Goal: Task Accomplishment & Management: Manage account settings

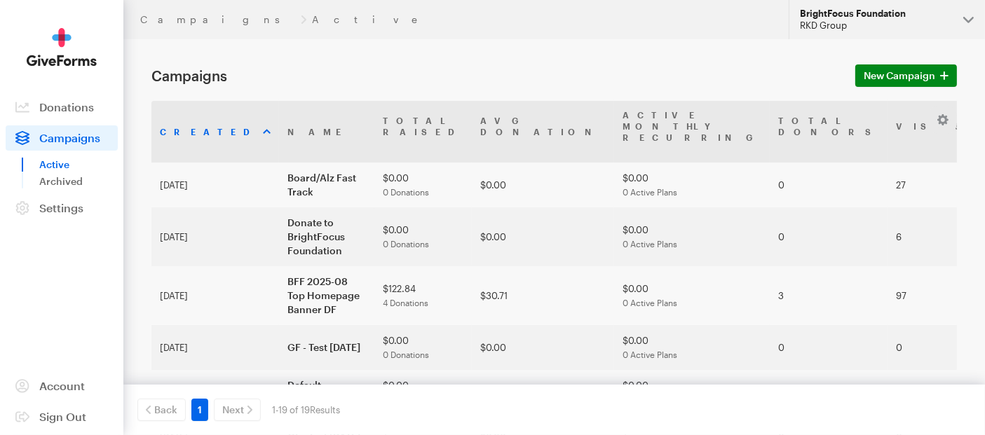
click at [971, 22] on button "BrightFocus Foundation RKD Group" at bounding box center [886, 19] width 196 height 39
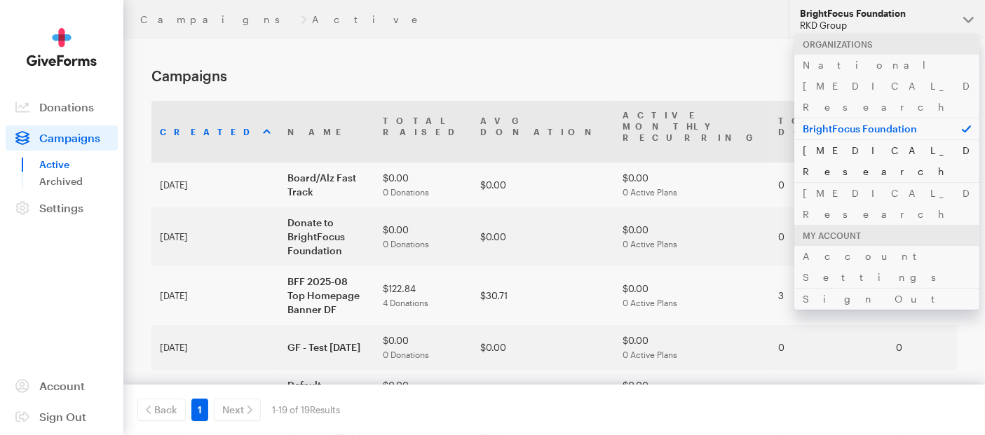
click at [846, 139] on link "[MEDICAL_DATA] Research" at bounding box center [886, 160] width 185 height 43
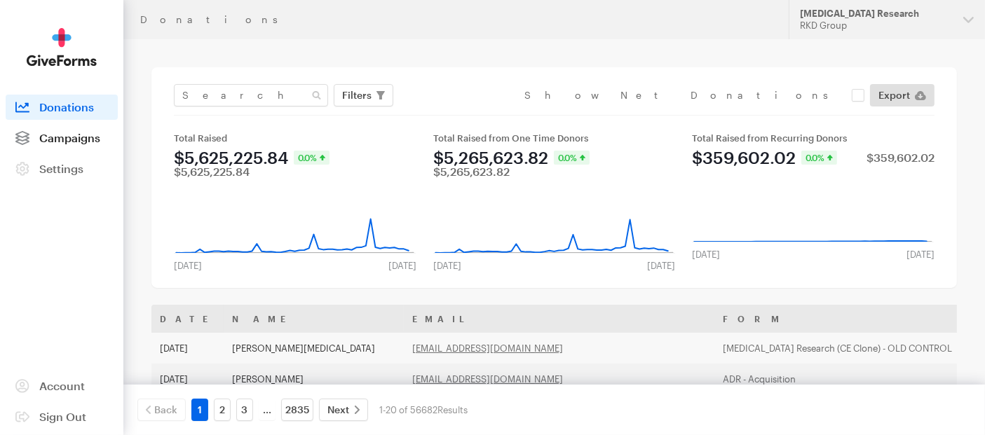
click at [76, 142] on span "Campaigns" at bounding box center [69, 137] width 61 height 13
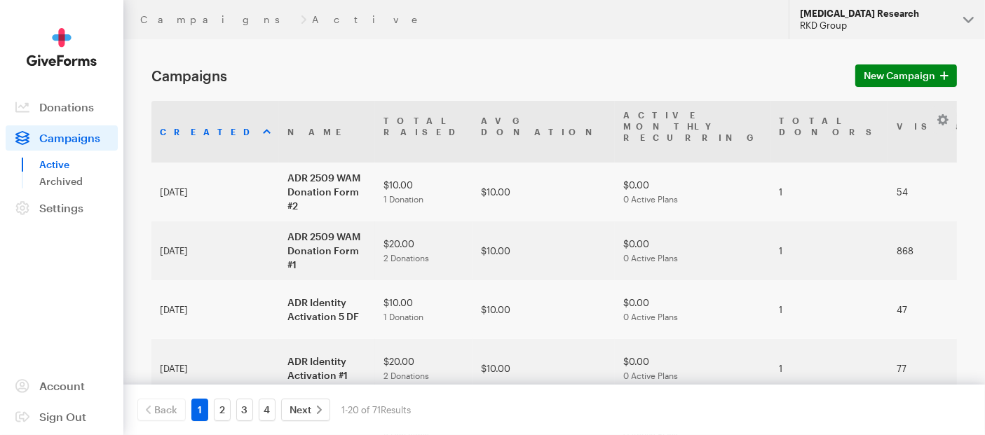
click at [964, 18] on button "Alzheimer's Disease Research RKD Group" at bounding box center [886, 19] width 196 height 39
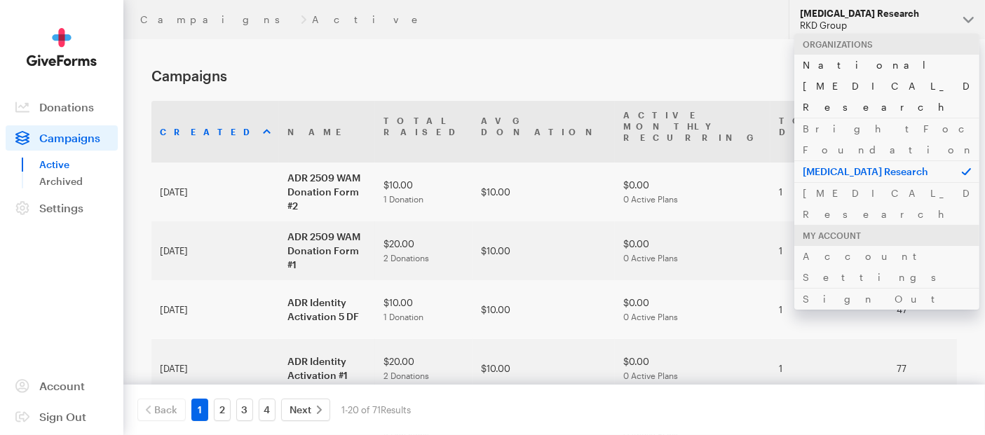
click at [893, 65] on link "National [MEDICAL_DATA] Research" at bounding box center [886, 86] width 185 height 64
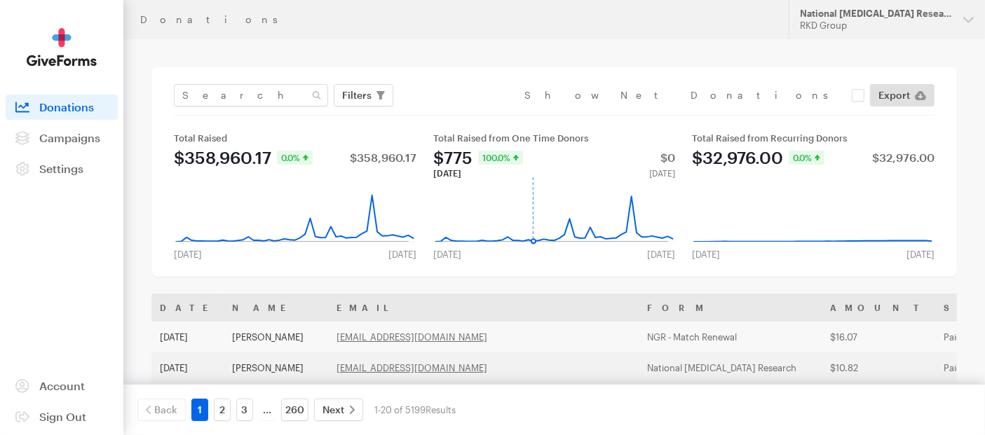
scroll to position [78, 0]
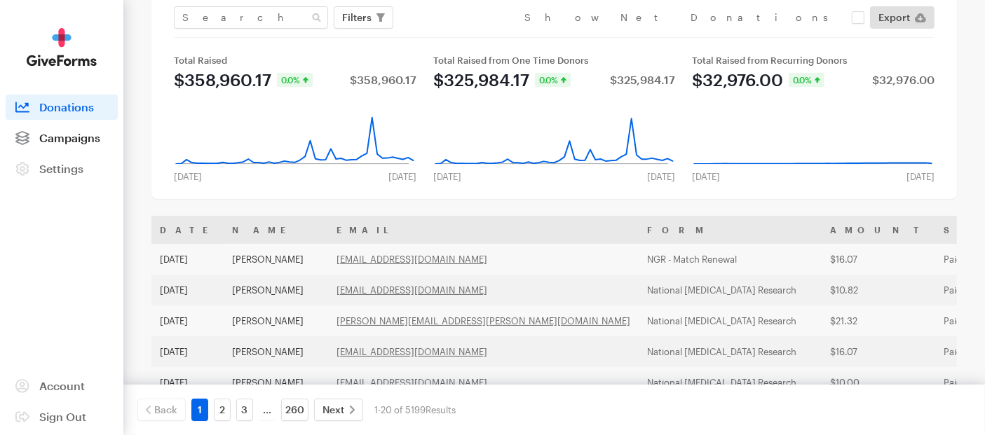
click at [75, 137] on span "Campaigns" at bounding box center [69, 137] width 61 height 13
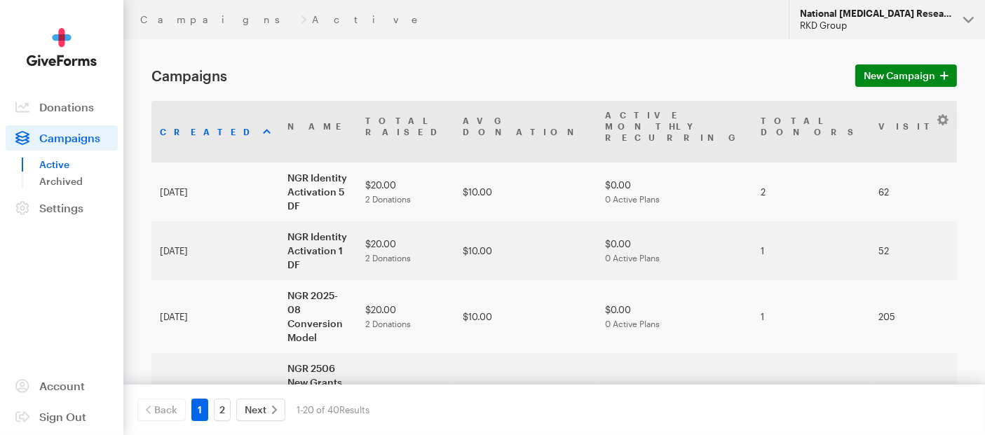
click at [972, 20] on button "National [MEDICAL_DATA] Research RKD Group" at bounding box center [886, 19] width 196 height 39
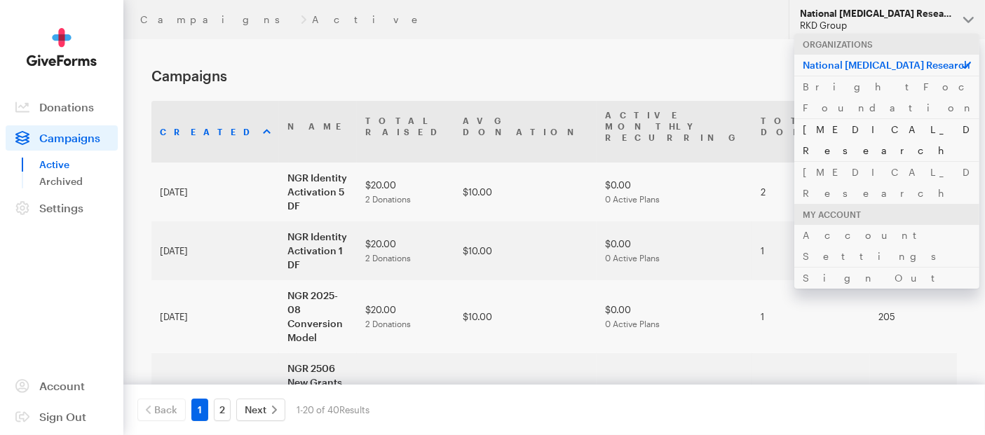
click at [837, 118] on link "[MEDICAL_DATA] Research" at bounding box center [886, 139] width 185 height 43
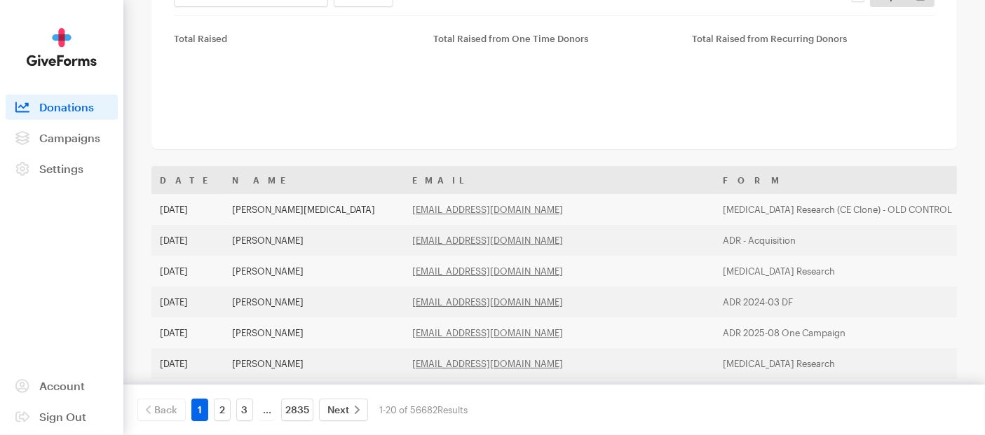
scroll to position [156, 0]
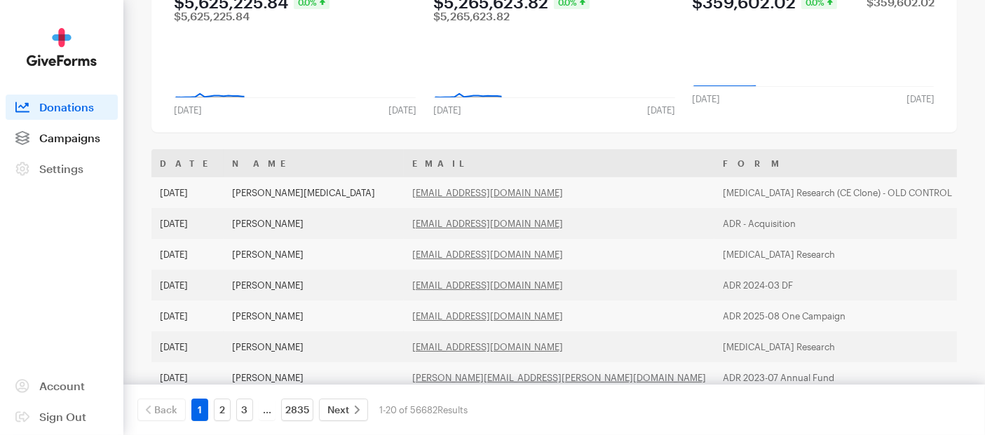
click at [74, 143] on span "Campaigns" at bounding box center [69, 137] width 61 height 13
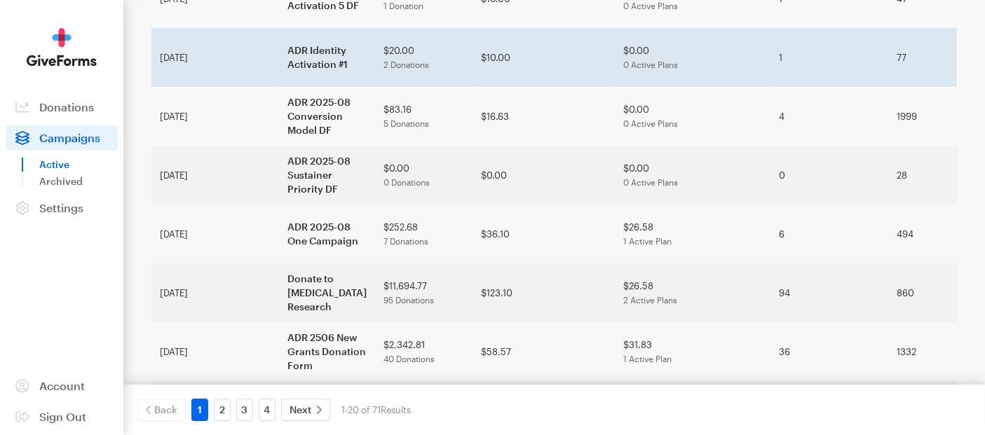
scroll to position [389, 0]
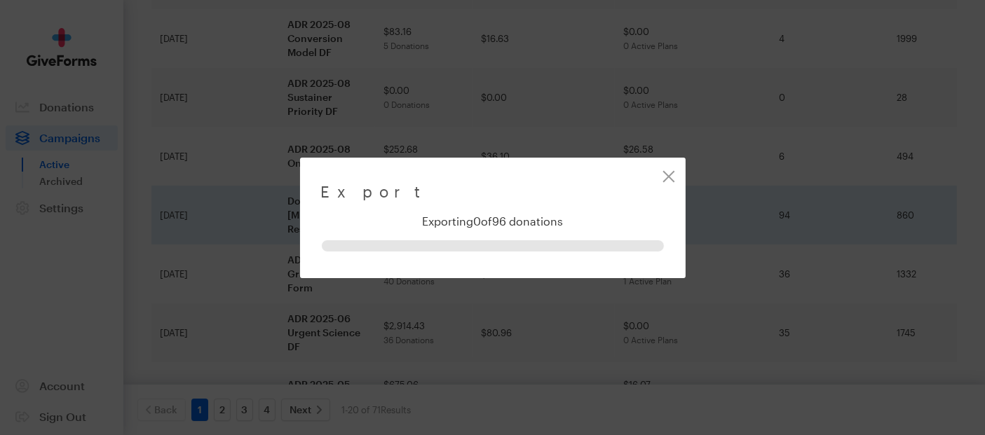
scroll to position [340, 0]
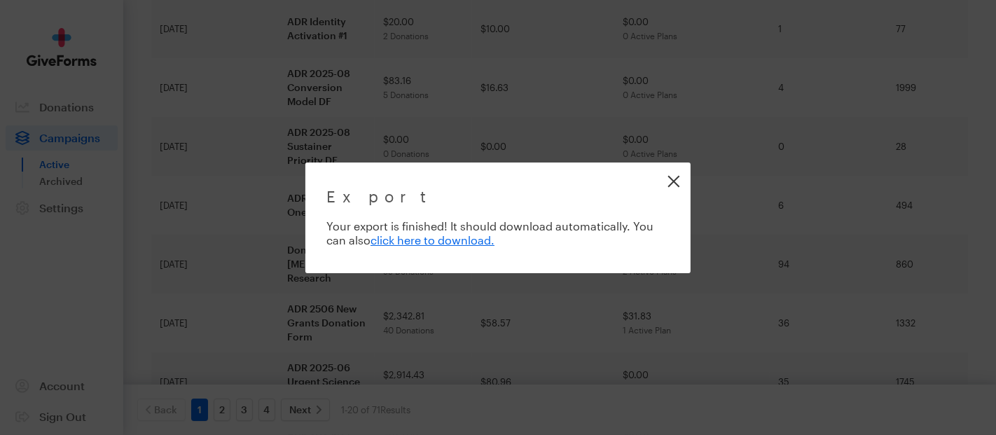
click at [673, 179] on link "Close" at bounding box center [674, 181] width 32 height 32
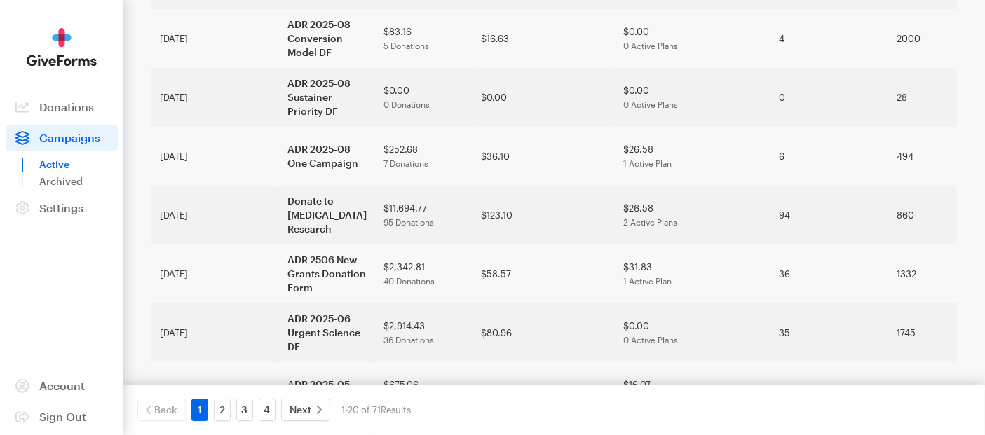
scroll to position [467, 0]
